Goal: Find contact information: Find contact information

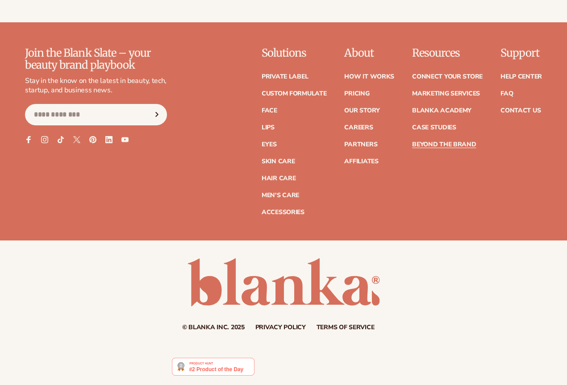
scroll to position [3667, 0]
click at [528, 108] on link "Contact Us" at bounding box center [520, 111] width 40 height 6
